Goal: Use online tool/utility

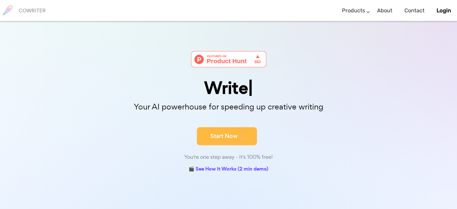
click at [220, 136] on button "Start Now" at bounding box center [227, 136] width 60 height 18
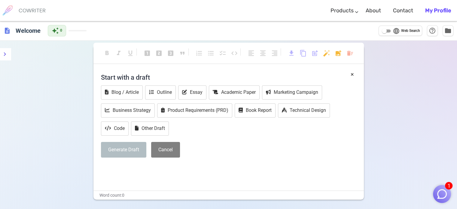
drag, startPoint x: 244, startPoint y: 145, endPoint x: 212, endPoint y: 170, distance: 40.6
click at [212, 171] on p "﻿" at bounding box center [228, 168] width 255 height 9
click at [434, 193] on button "1" at bounding box center [442, 194] width 18 height 18
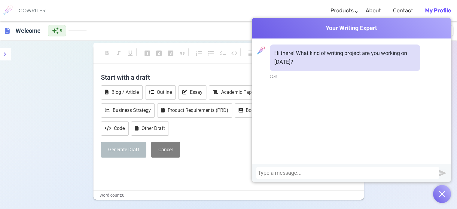
click at [228, 134] on div "Blog / Article Outline Essay Academic Paper Marketing Campaign Business Strateg…" at bounding box center [228, 110] width 255 height 51
click at [41, 88] on div "format_bold format_italic format_underlined looks_one looks_two looks_3 format_…" at bounding box center [228, 145] width 457 height 209
click at [273, 35] on div "Cowriter Your Writing Expert" at bounding box center [351, 28] width 199 height 21
click at [121, 89] on button "Blog / Article" at bounding box center [122, 92] width 42 height 14
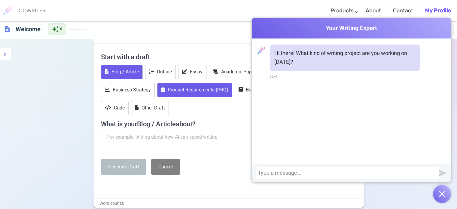
scroll to position [30, 0]
